Goal: Transaction & Acquisition: Purchase product/service

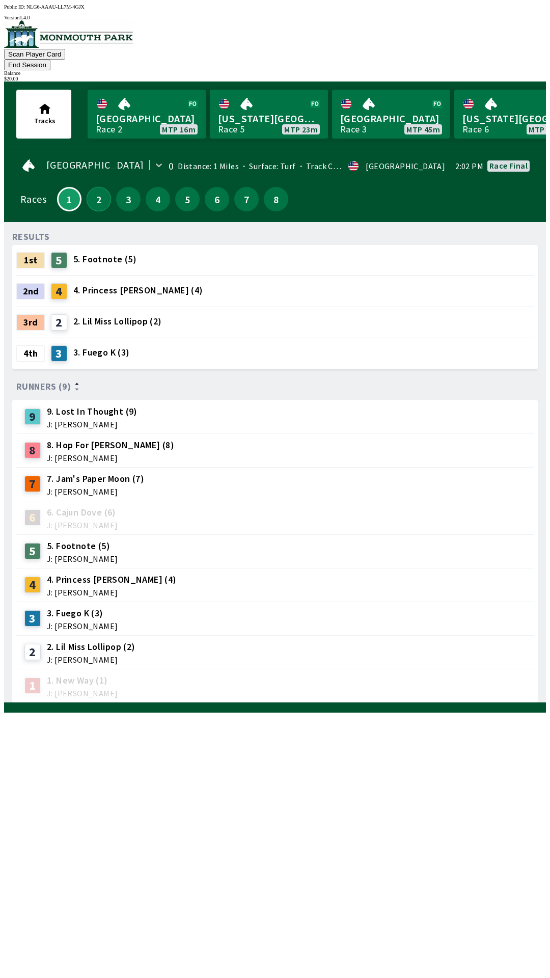
click at [88, 187] on button "2" at bounding box center [99, 199] width 24 height 24
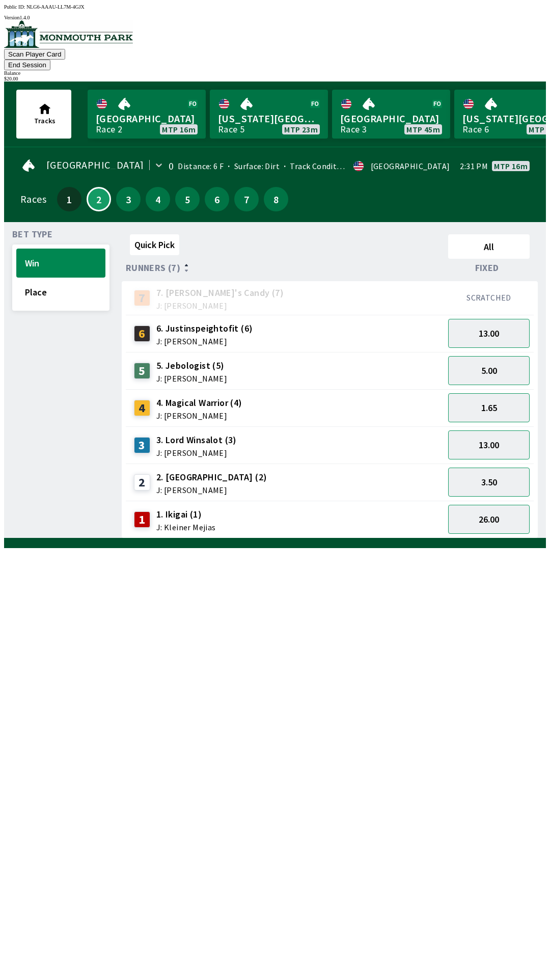
click at [209, 374] on span "J: [PERSON_NAME]" at bounding box center [191, 378] width 71 height 8
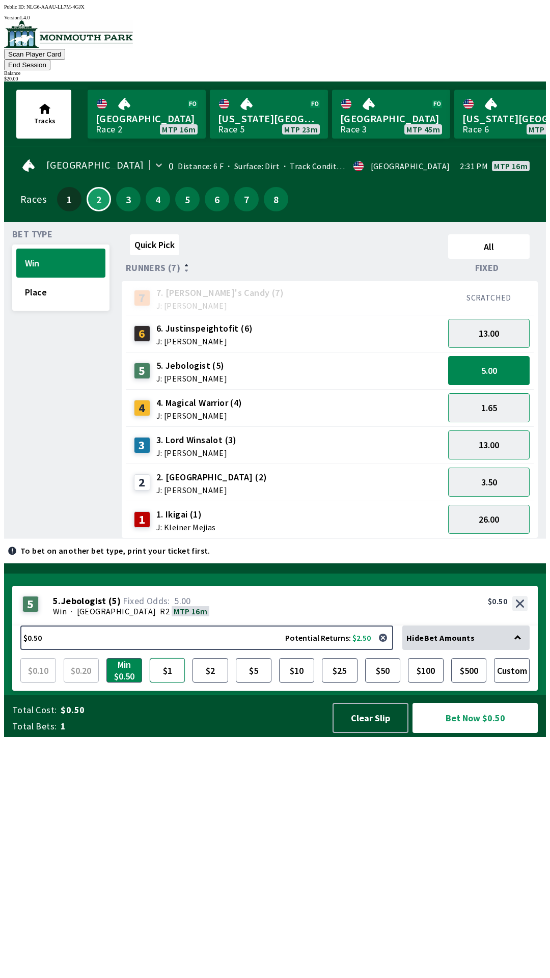
click at [168, 683] on button "$1" at bounding box center [168, 670] width 36 height 24
click at [210, 683] on button "$2" at bounding box center [211, 670] width 36 height 24
click at [468, 733] on button "Bet Now $2.00" at bounding box center [475, 718] width 125 height 30
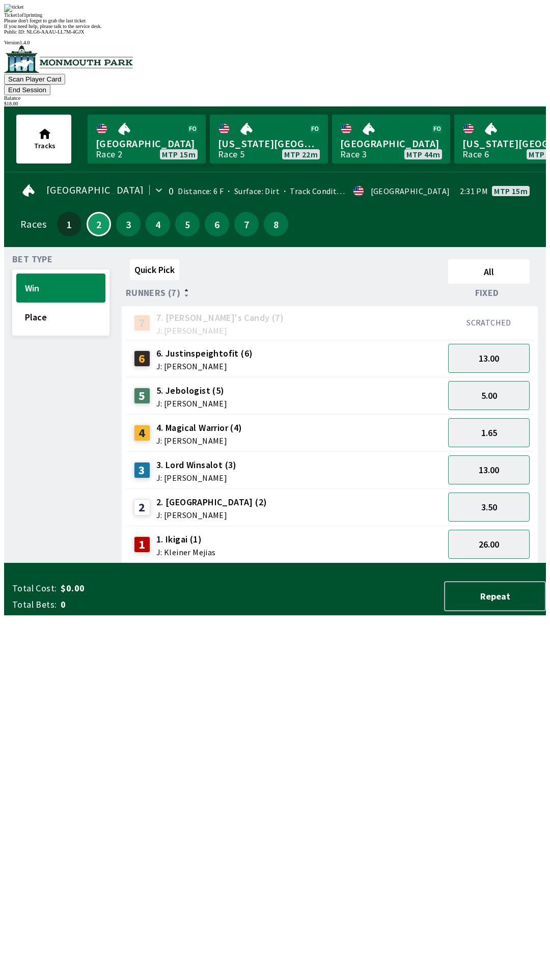
click at [351, 563] on div "Quick Pick All Runners (7) Fixed 7 7. [PERSON_NAME]'s Candy (7) J: [PERSON_NAME…" at bounding box center [334, 409] width 424 height 308
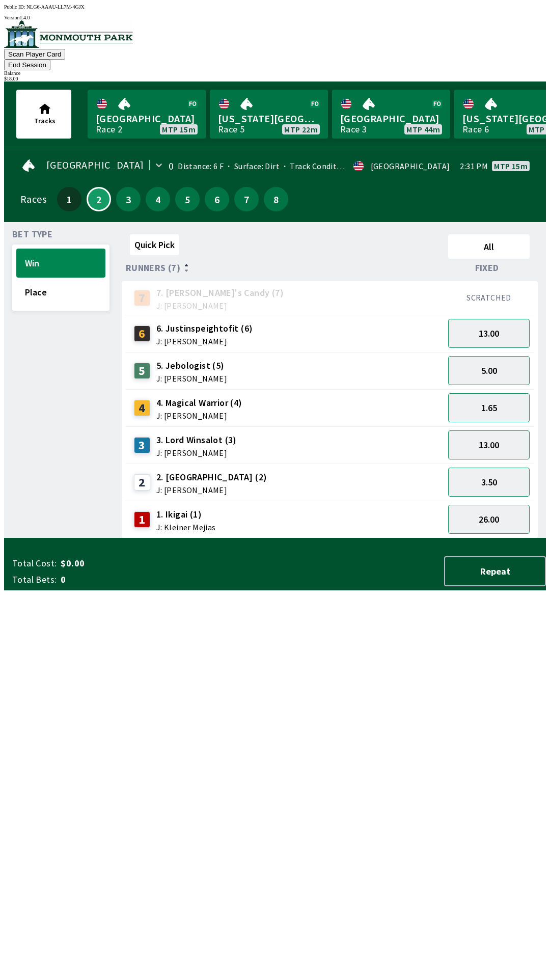
click at [50, 60] on button "End Session" at bounding box center [27, 65] width 46 height 11
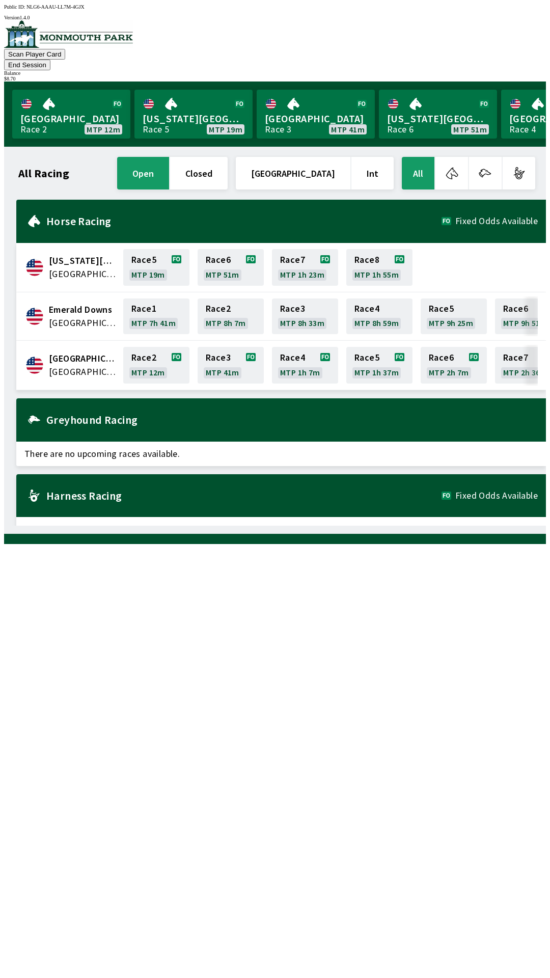
click at [50, 60] on button "End Session" at bounding box center [27, 65] width 46 height 11
